Goal: Answer question/provide support: Share knowledge or assist other users

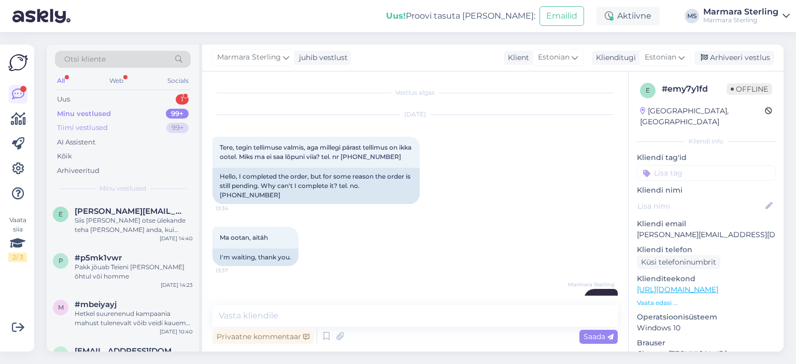
scroll to position [258, 0]
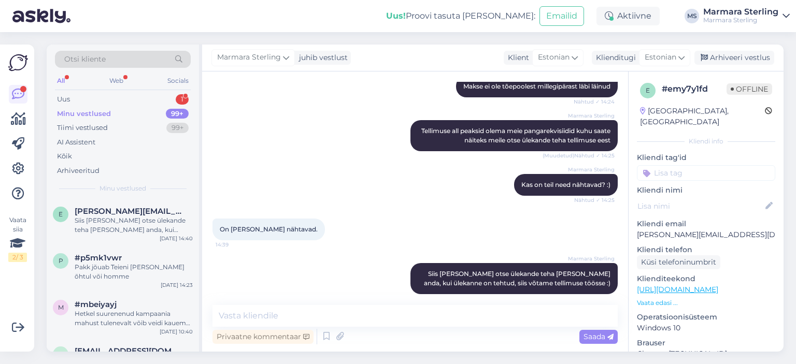
click at [162, 91] on div "Otsi kliente All Web Socials Uus 1 Minu vestlused 99+ Tiimi vestlused 99+ AI As…" at bounding box center [123, 122] width 152 height 155
click at [144, 97] on div "Uus 1" at bounding box center [123, 99] width 136 height 15
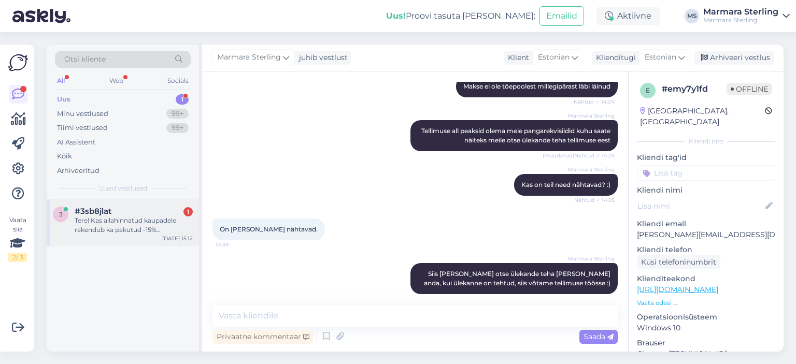
click at [145, 234] on div "Tere! Kas allahinnatud kaupadele rakendub ka pakutud -15% soodustus?" at bounding box center [134, 225] width 118 height 19
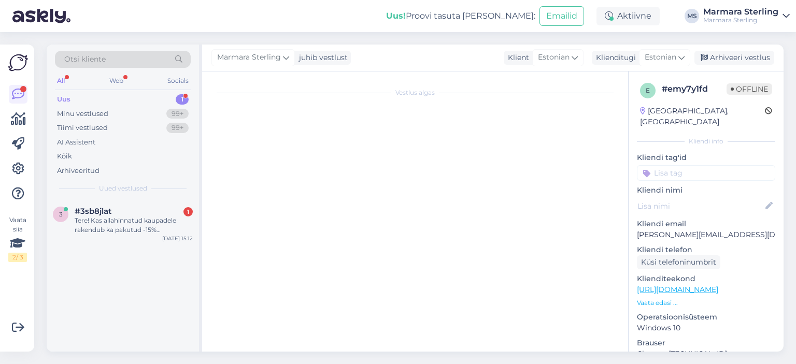
scroll to position [0, 0]
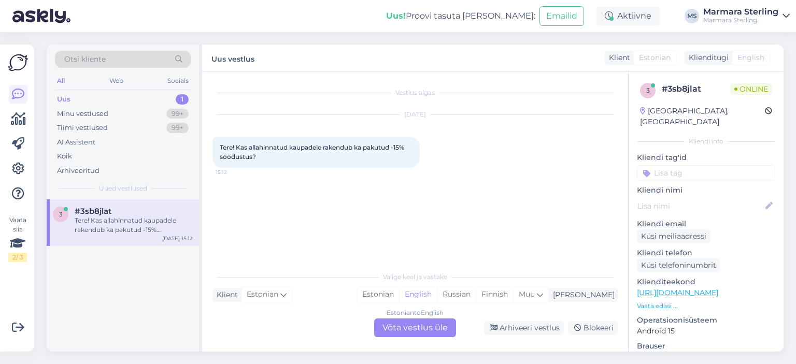
click at [429, 331] on div "Estonian to English Võta vestlus üle" at bounding box center [415, 328] width 82 height 19
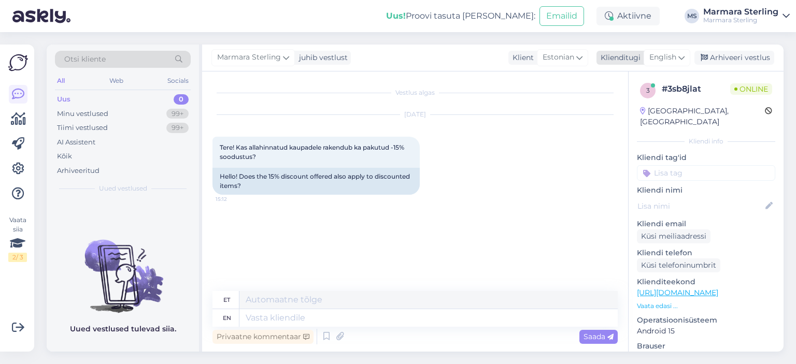
click at [663, 57] on span "English" at bounding box center [662, 57] width 27 height 11
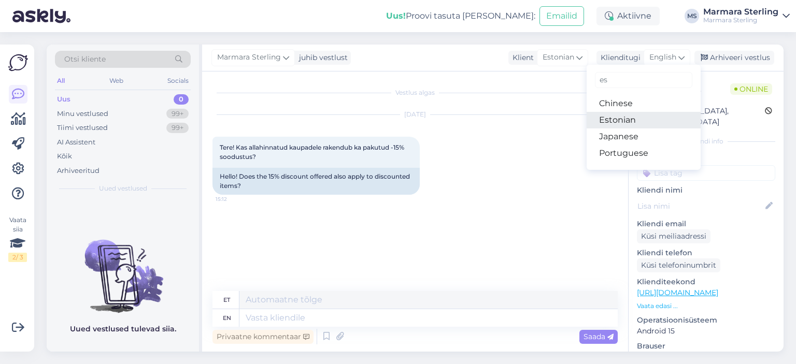
click at [644, 123] on link "Estonian" at bounding box center [643, 120] width 114 height 17
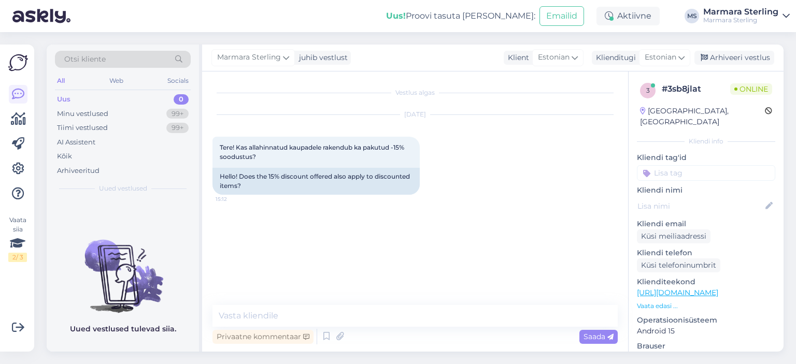
click at [351, 303] on div "Vestlus algas [DATE] Tere! Kas allahinnatud kaupadele rakendub ka pakutud -15% …" at bounding box center [415, 211] width 426 height 280
click at [351, 304] on div "Vestlus algas [DATE] Tere! Kas allahinnatud kaupadele rakendub ka pakutud -15% …" at bounding box center [415, 211] width 426 height 280
click at [352, 311] on textarea at bounding box center [414, 316] width 405 height 22
type textarea "Tere!"
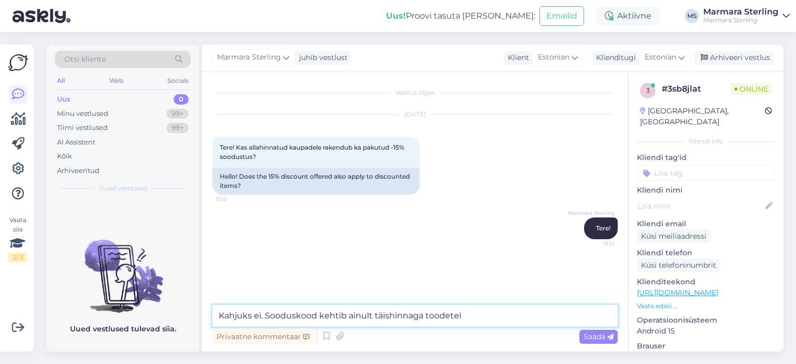
type textarea "Kahjuks ei. Sooduskood kehtib ainult täishinnaga toodetele"
